Goal: Navigation & Orientation: Find specific page/section

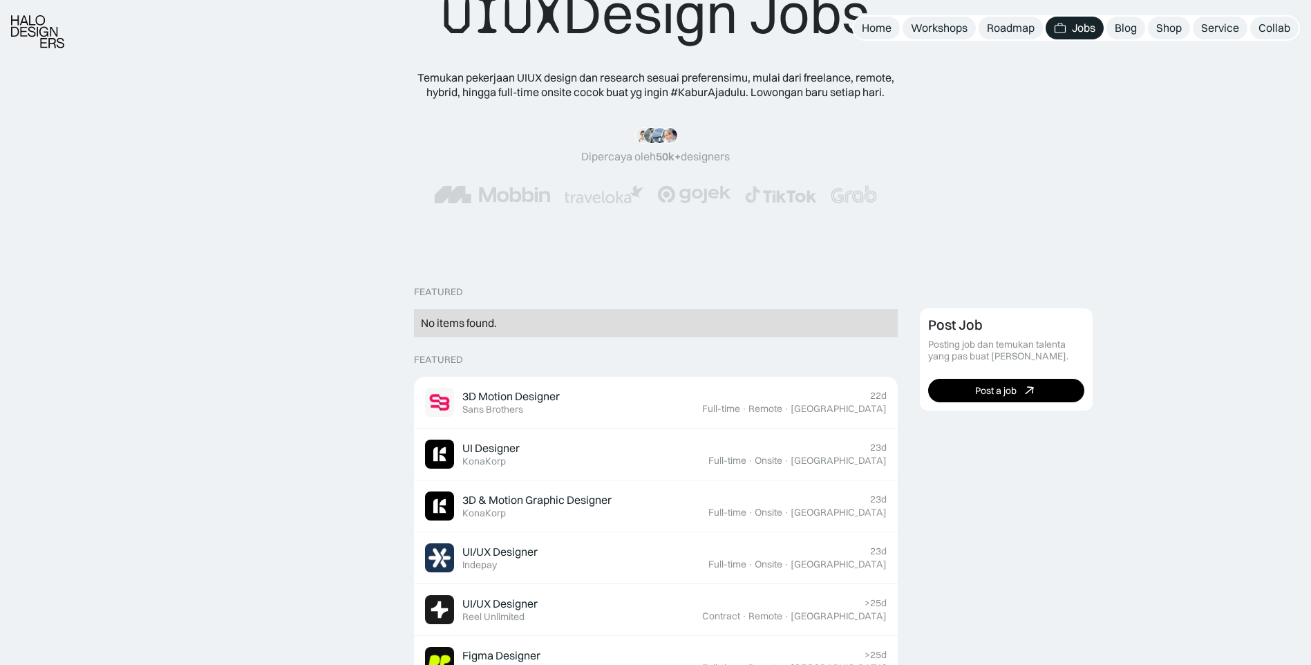
scroll to position [276, 0]
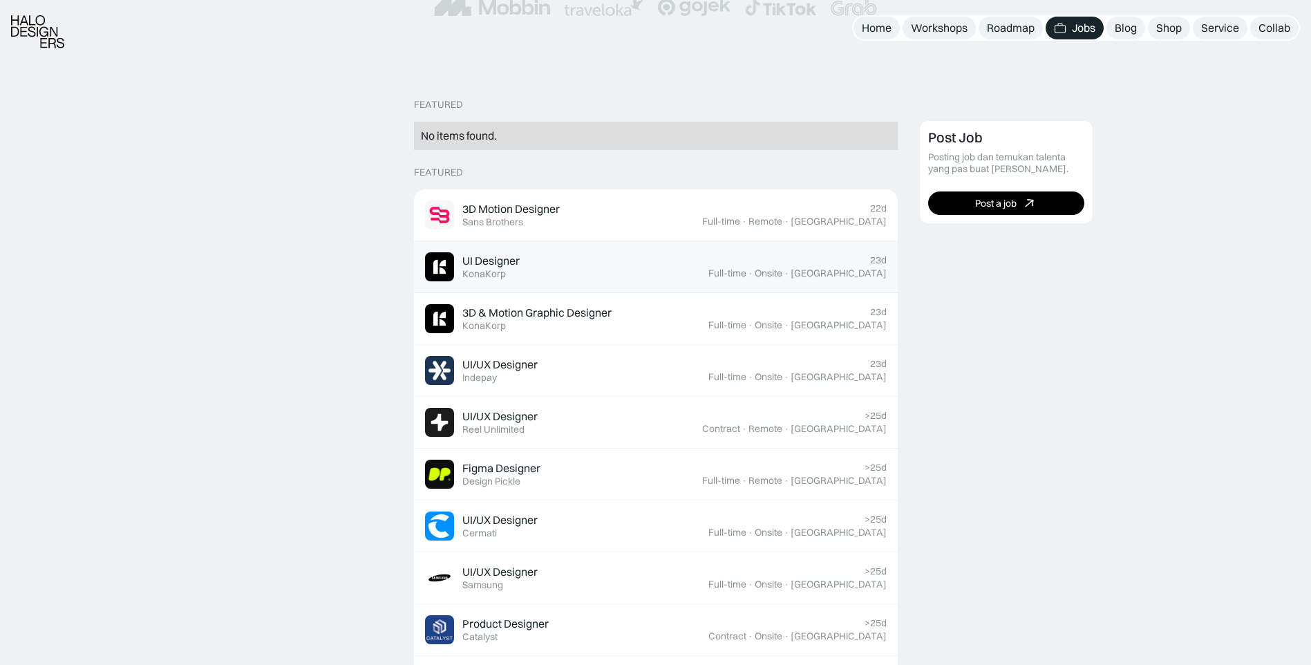
click at [634, 256] on div "UI Designer Featured KonaKorp" at bounding box center [566, 266] width 283 height 29
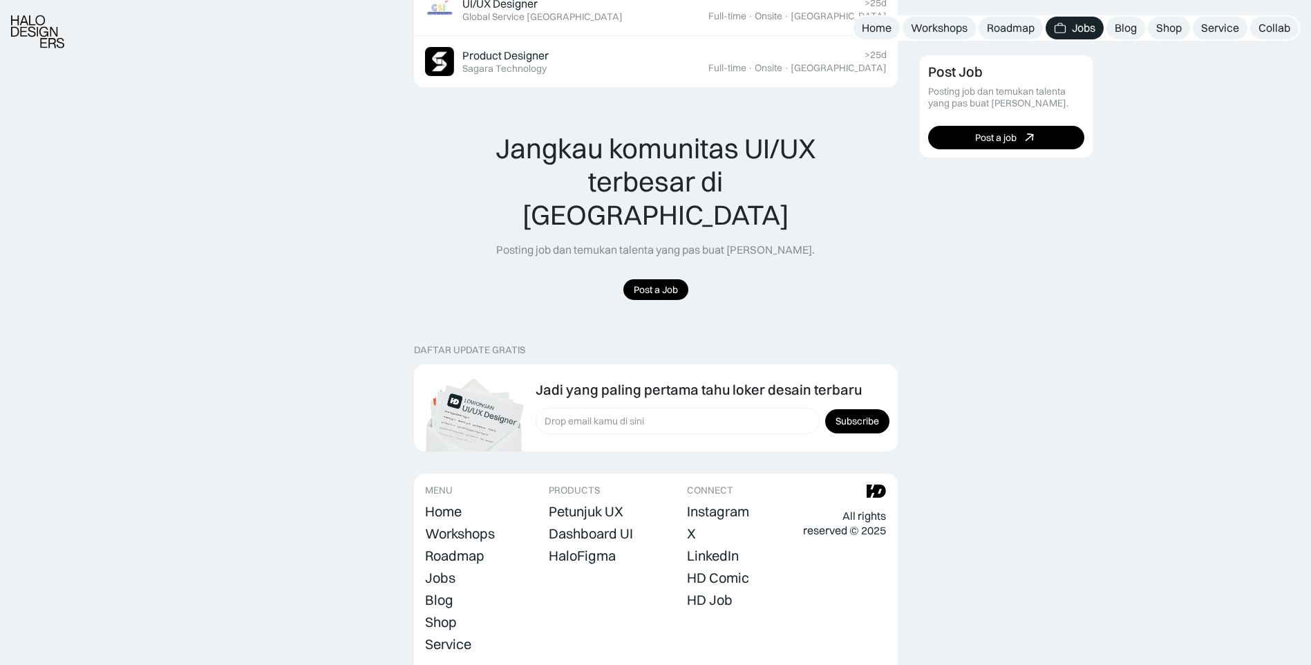
scroll to position [994, 0]
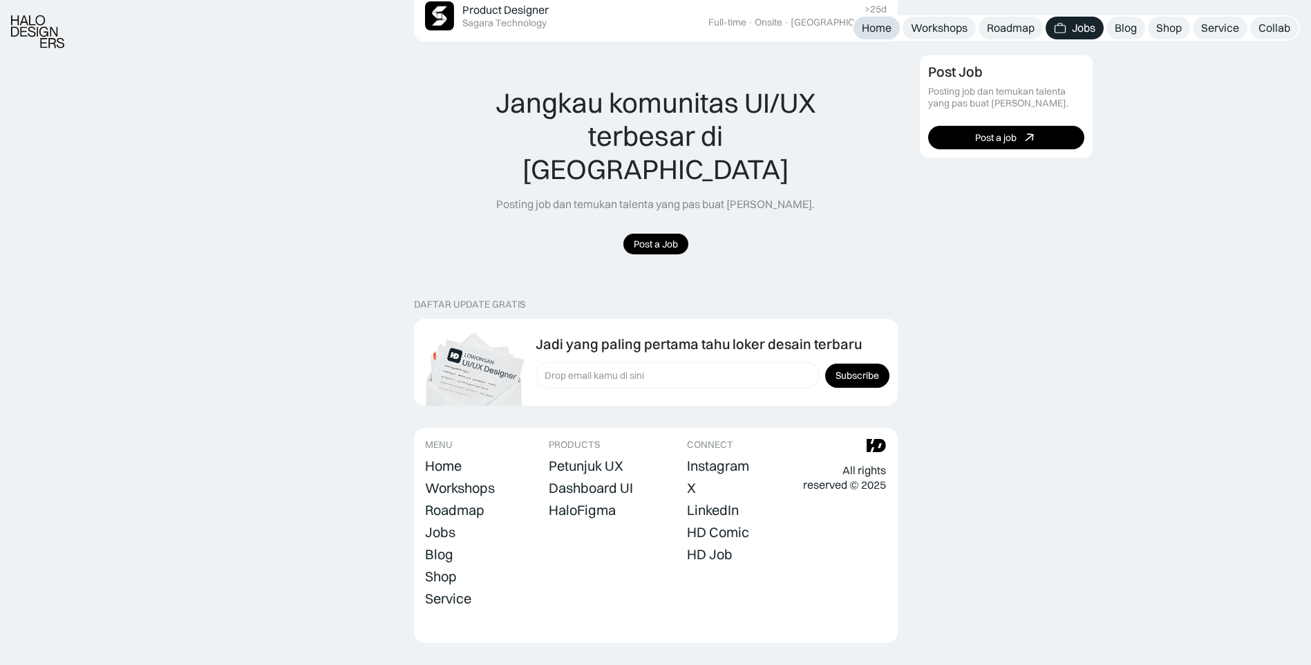
click at [865, 31] on div "Home" at bounding box center [877, 28] width 30 height 15
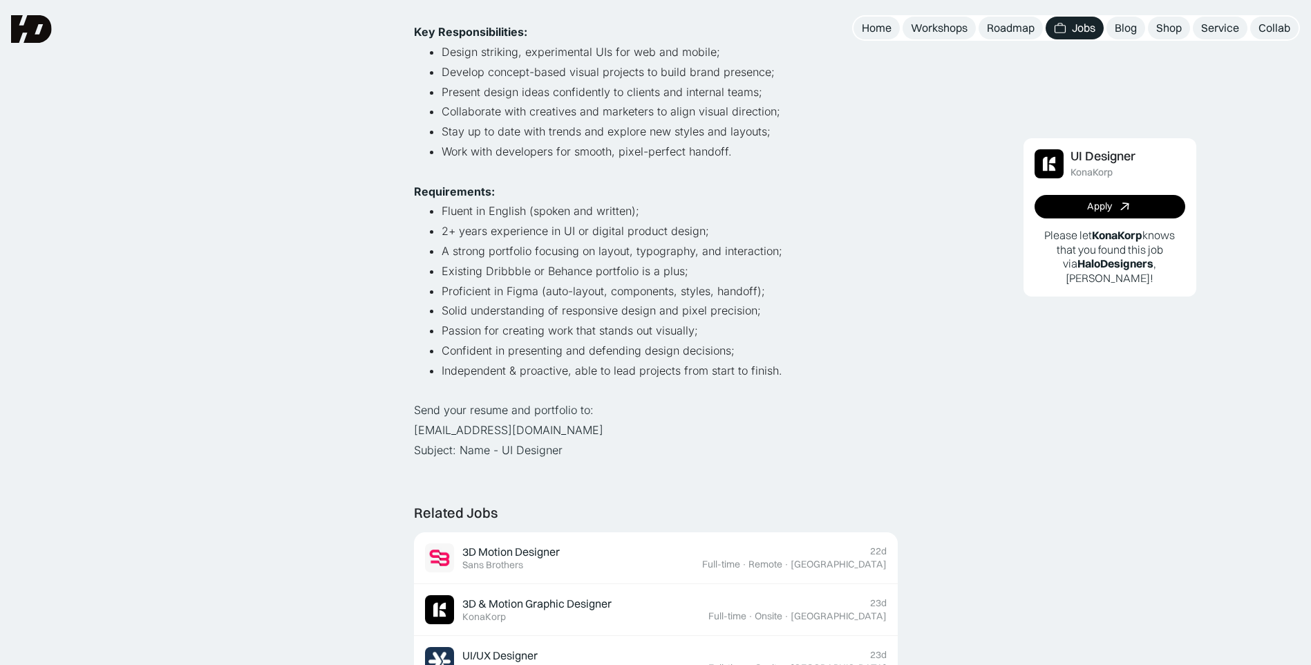
scroll to position [346, 0]
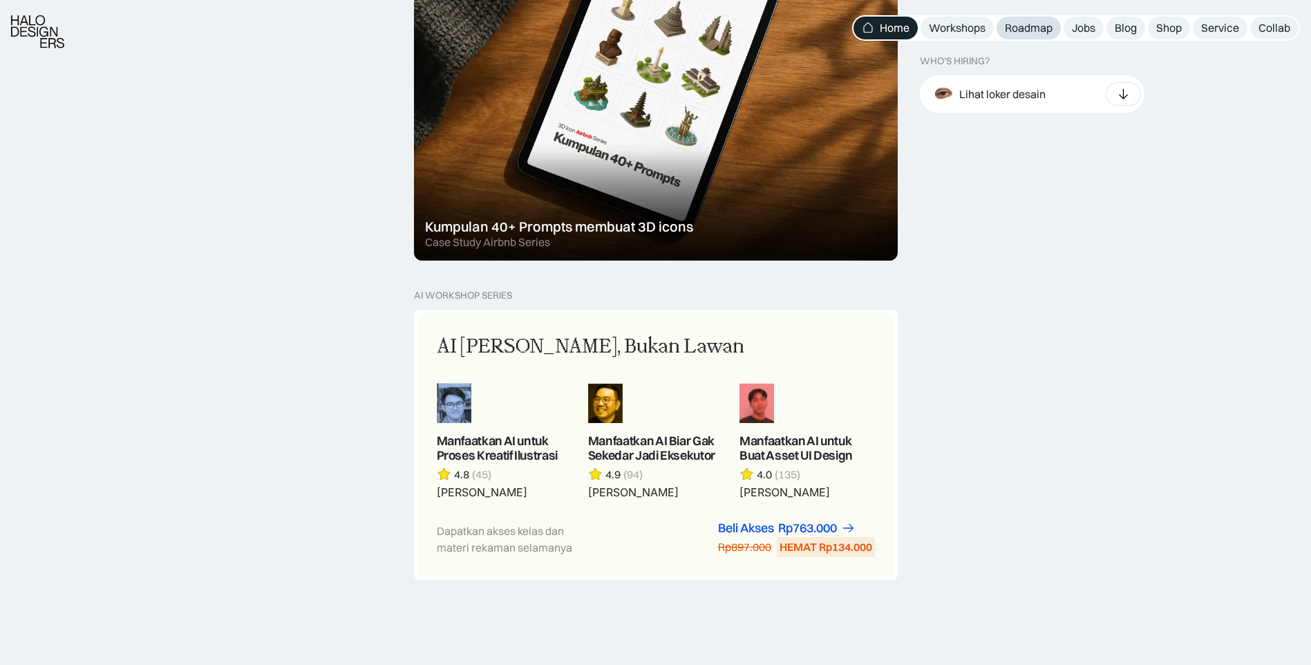
scroll to position [968, 0]
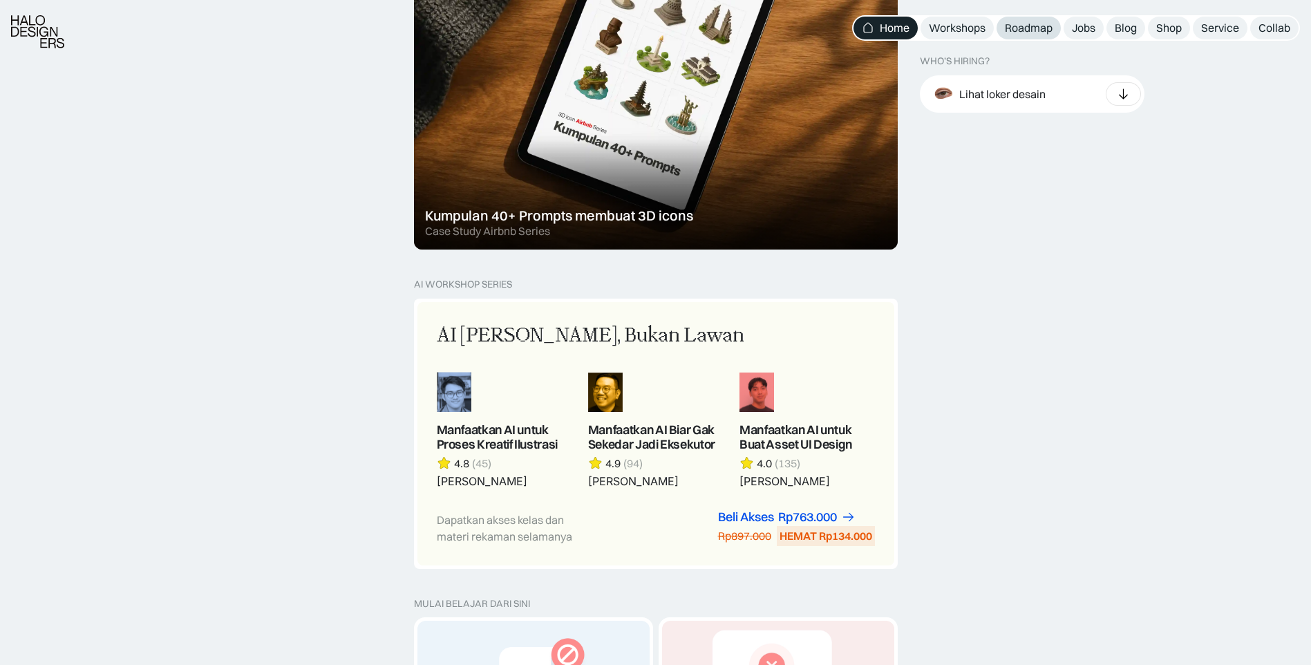
click at [1022, 32] on div "Roadmap" at bounding box center [1029, 28] width 48 height 15
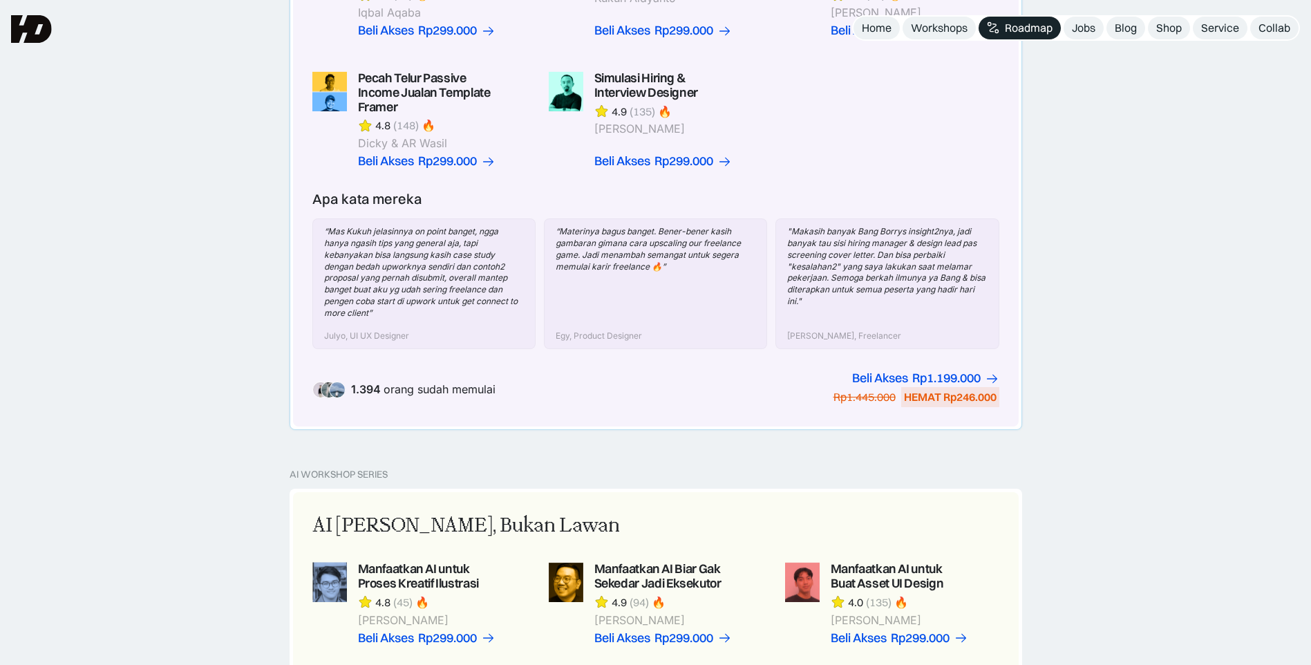
scroll to position [346, 0]
